Goal: Information Seeking & Learning: Learn about a topic

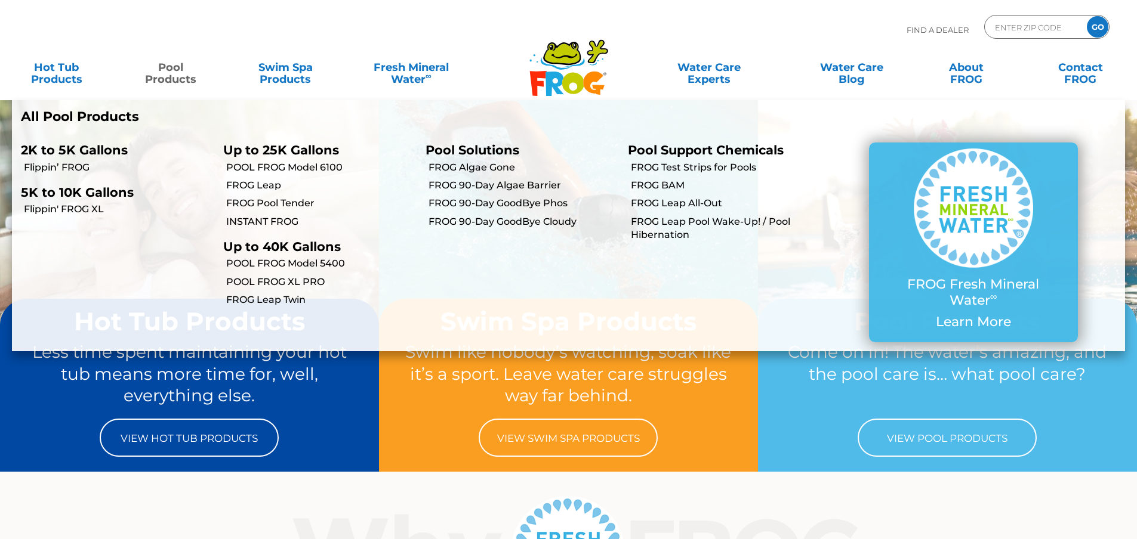
click at [172, 72] on link "Pool Products" at bounding box center [171, 67] width 89 height 24
click at [168, 79] on link "Pool Products" at bounding box center [171, 67] width 89 height 24
click at [281, 203] on link "FROG Pool Tender" at bounding box center [321, 203] width 190 height 13
click at [246, 201] on link "FROG Pool Tender" at bounding box center [321, 203] width 190 height 13
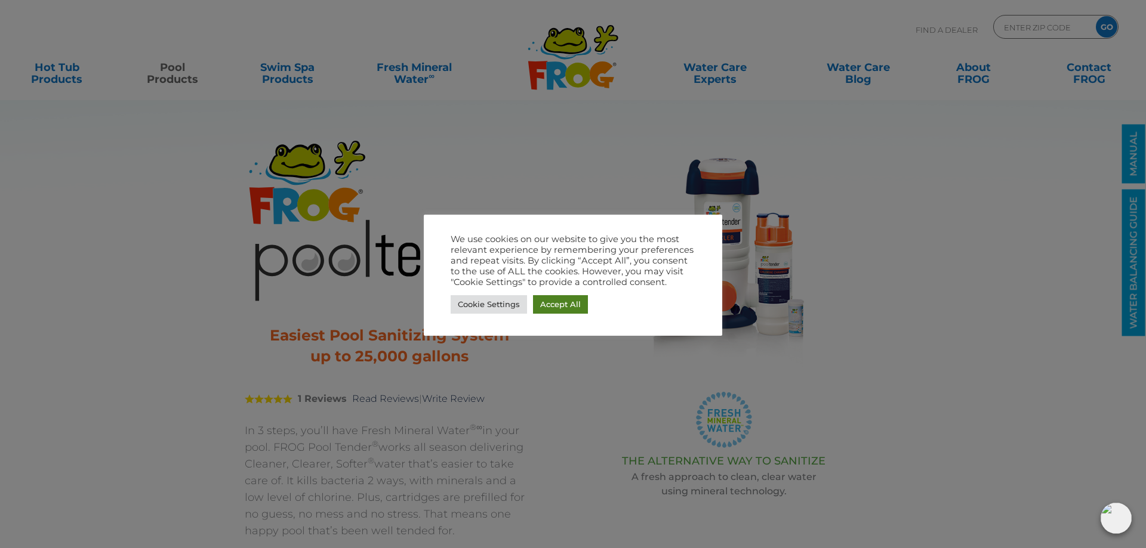
click at [539, 303] on link "Accept All" at bounding box center [560, 304] width 55 height 18
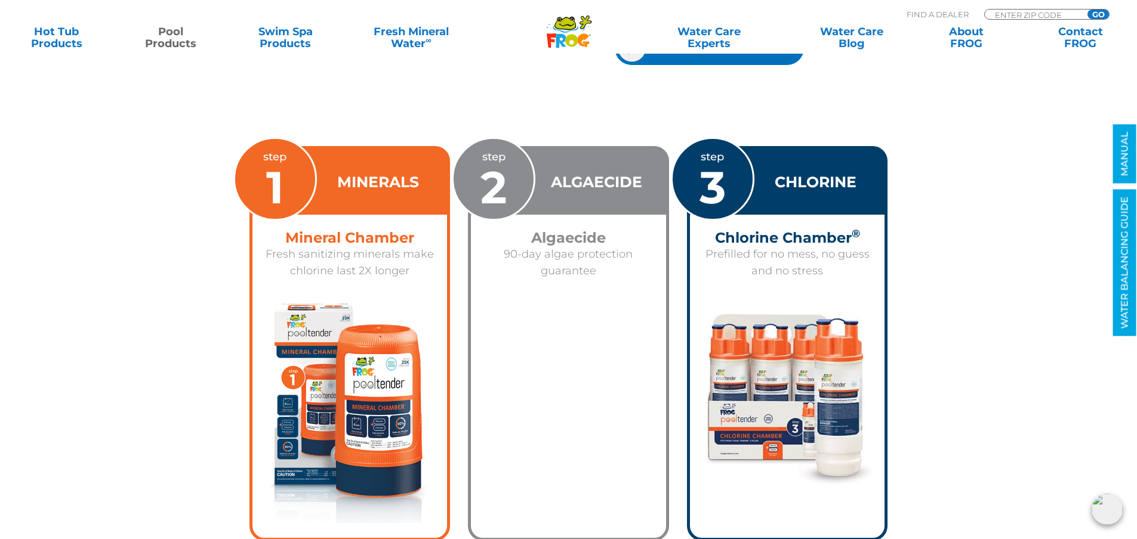
scroll to position [1790, 0]
